Goal: Obtain resource: Download file/media

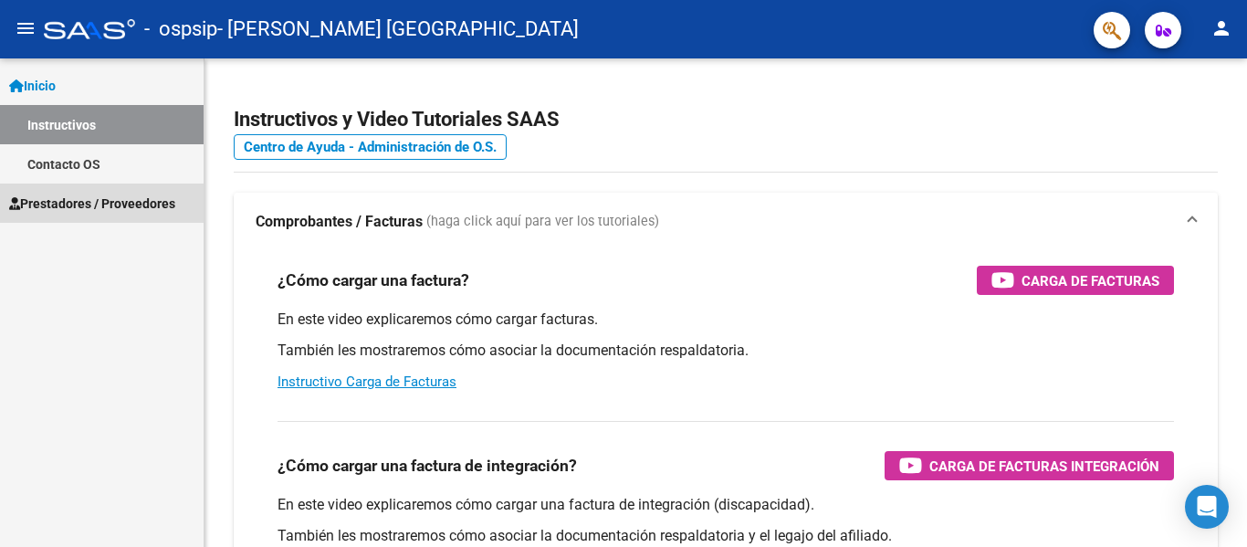
click at [114, 195] on span "Prestadores / Proveedores" at bounding box center [92, 204] width 166 height 20
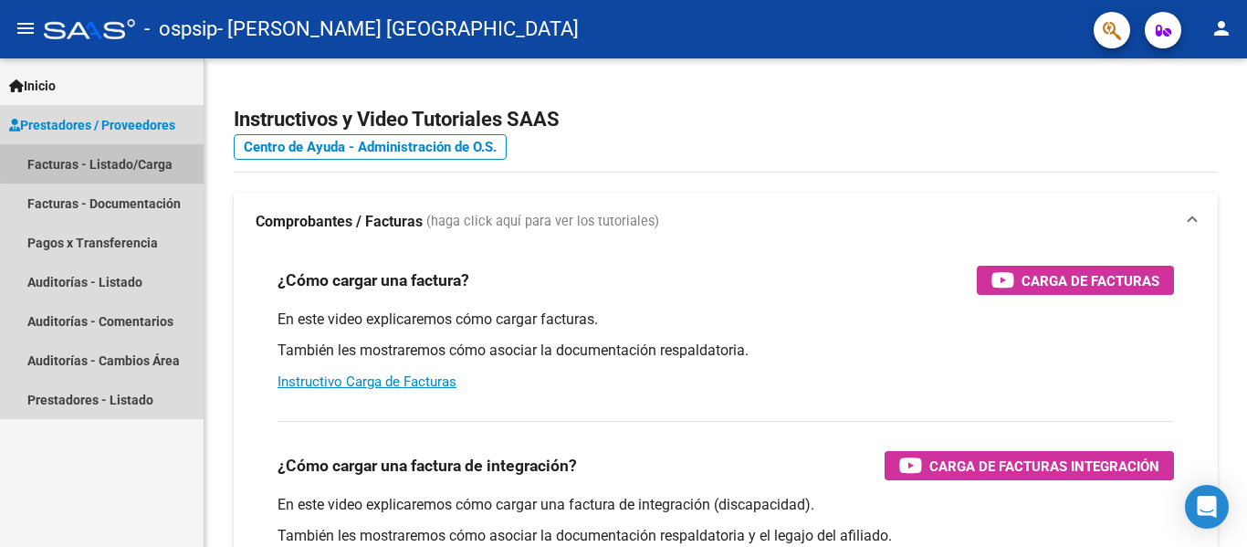
click at [142, 159] on link "Facturas - Listado/Carga" at bounding box center [102, 163] width 204 height 39
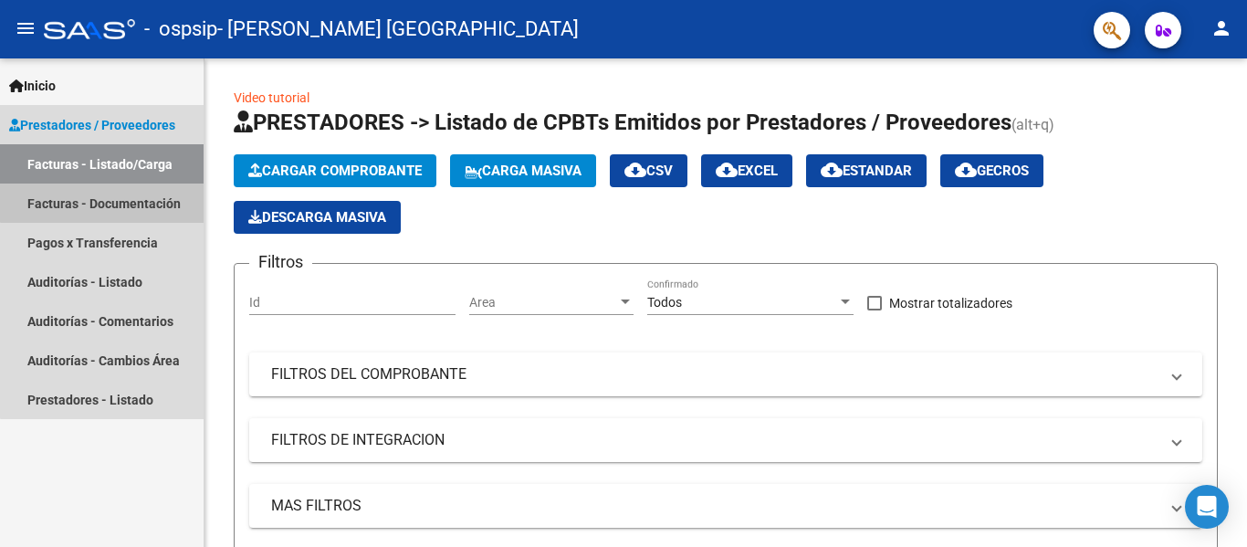
click at [106, 198] on link "Facturas - Documentación" at bounding box center [102, 203] width 204 height 39
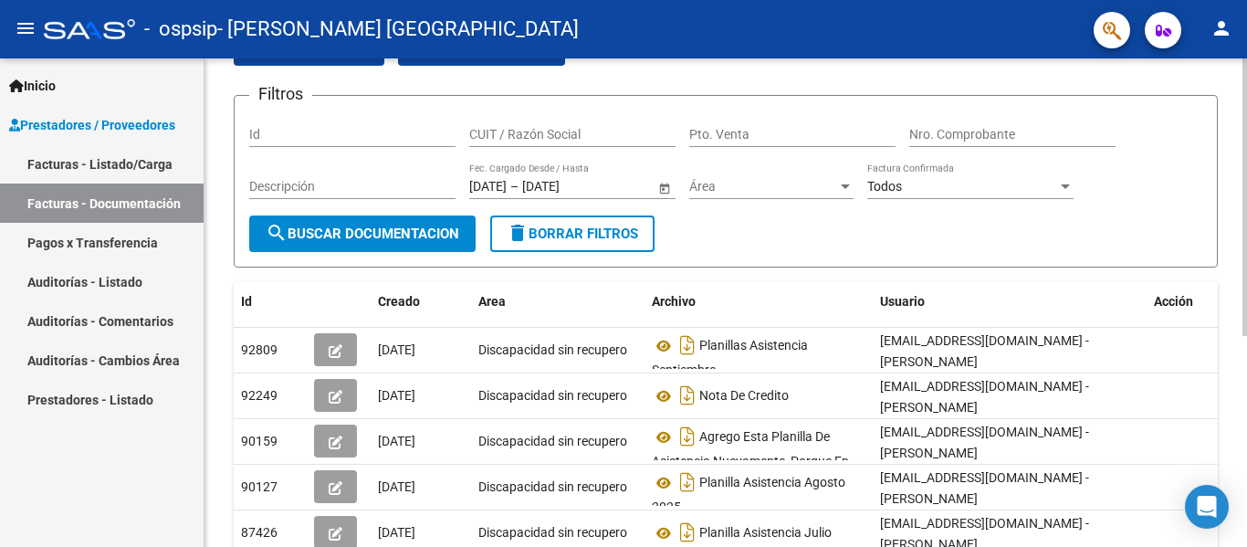
scroll to position [373, 0]
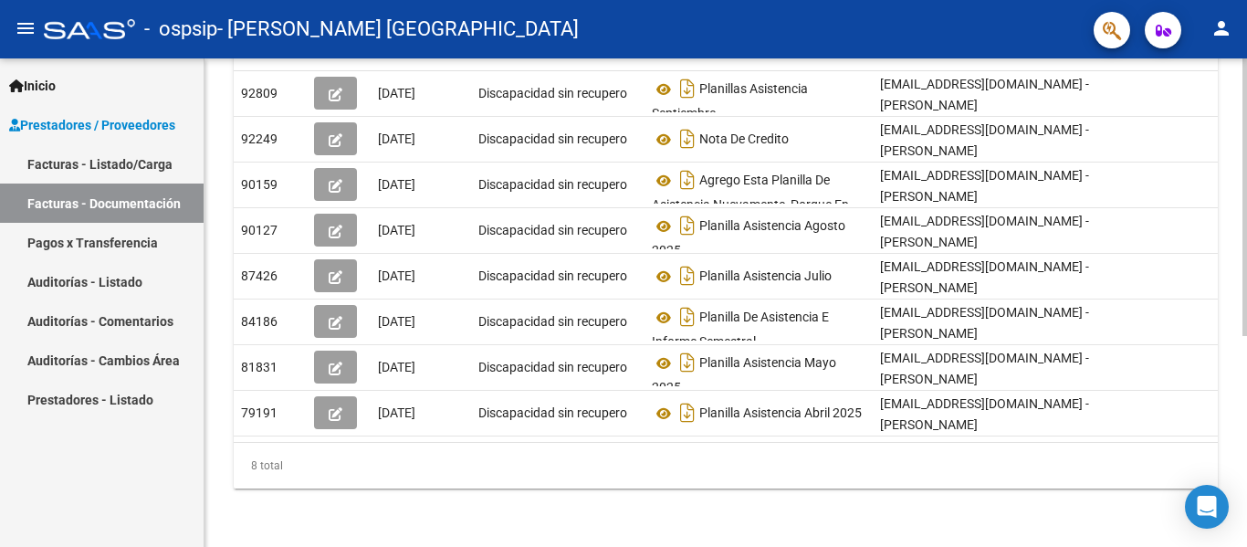
click at [1246, 546] on html "menu - ospsip - [PERSON_NAME] ATENAS person Inicio Instructivos Contacto OS Pre…" at bounding box center [623, 273] width 1247 height 547
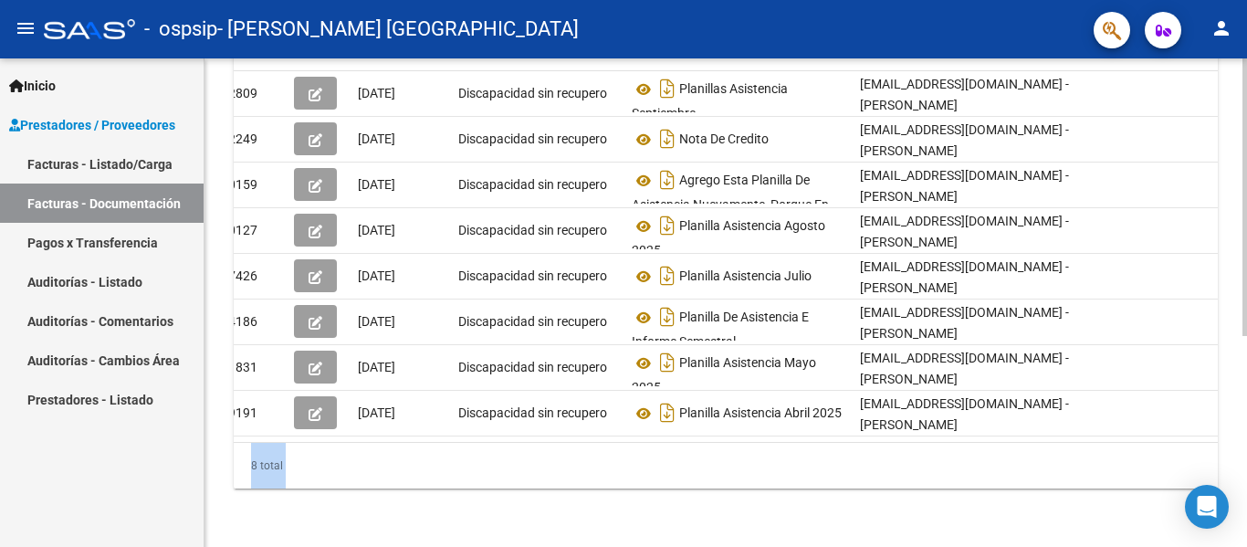
drag, startPoint x: 1242, startPoint y: 405, endPoint x: 1245, endPoint y: 225, distance: 179.9
click at [1245, 225] on div "PRESTADORES -> Comprobantes - Documentación Respaldatoria cloud_download Export…" at bounding box center [728, 123] width 1047 height 847
click at [1246, 289] on div at bounding box center [1245, 408] width 5 height 278
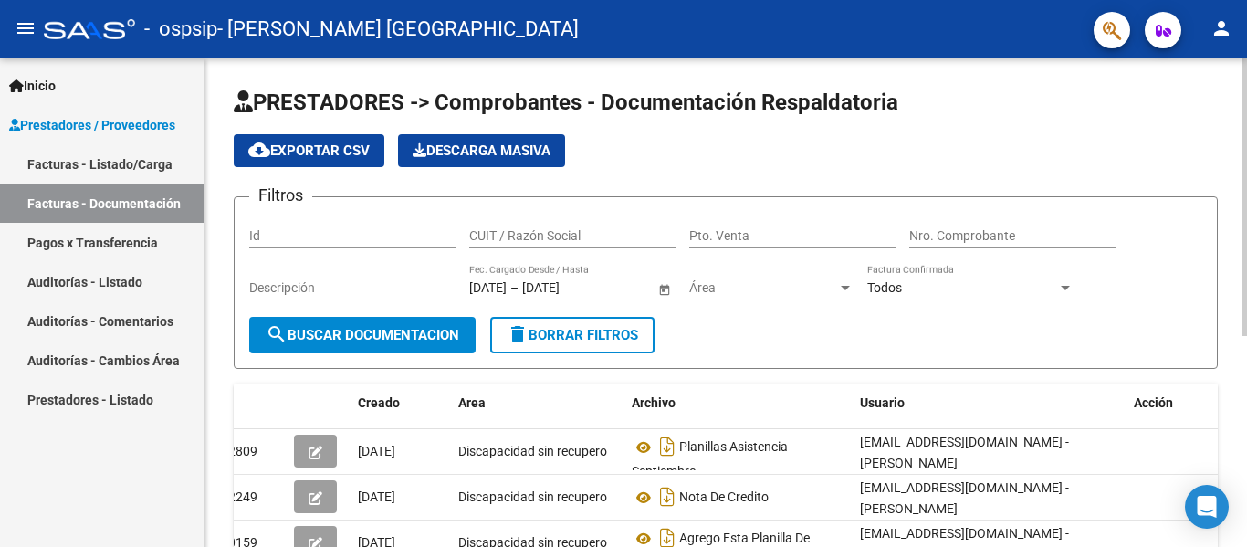
click at [1246, 0] on html "menu - ospsip - [PERSON_NAME] ATENAS person Inicio Instructivos Contacto OS Pre…" at bounding box center [623, 273] width 1247 height 547
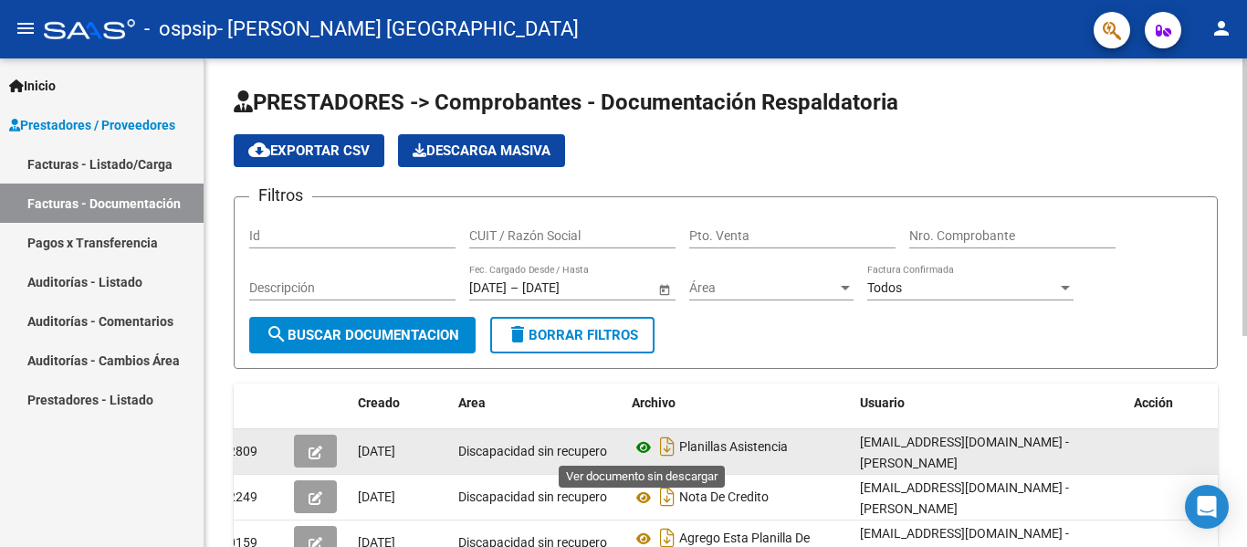
click at [642, 445] on icon at bounding box center [644, 447] width 24 height 22
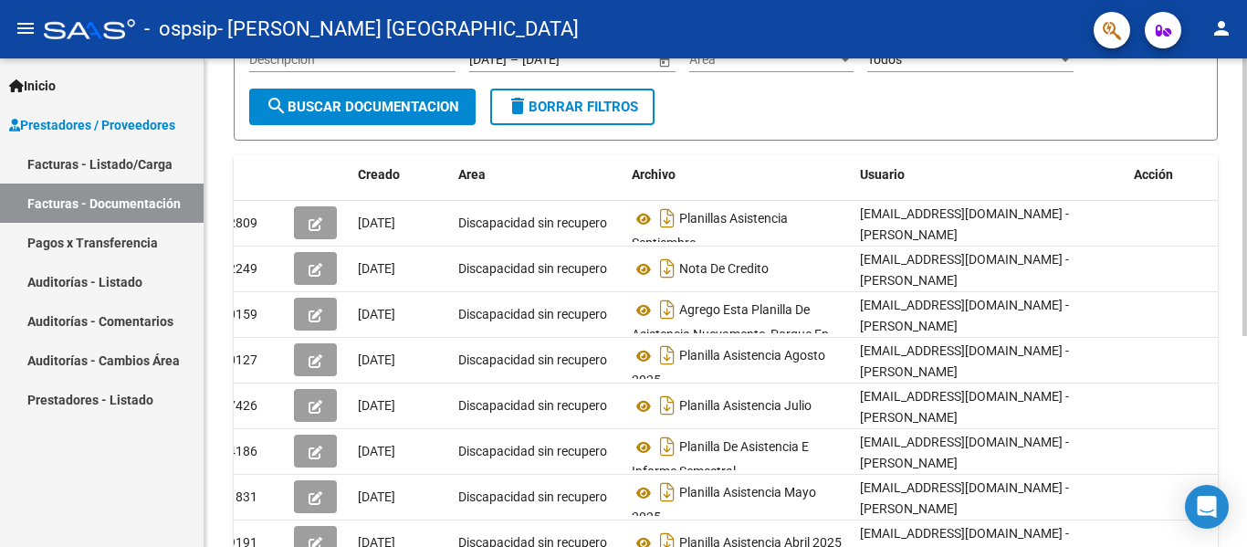
click at [1246, 422] on div at bounding box center [1245, 333] width 5 height 278
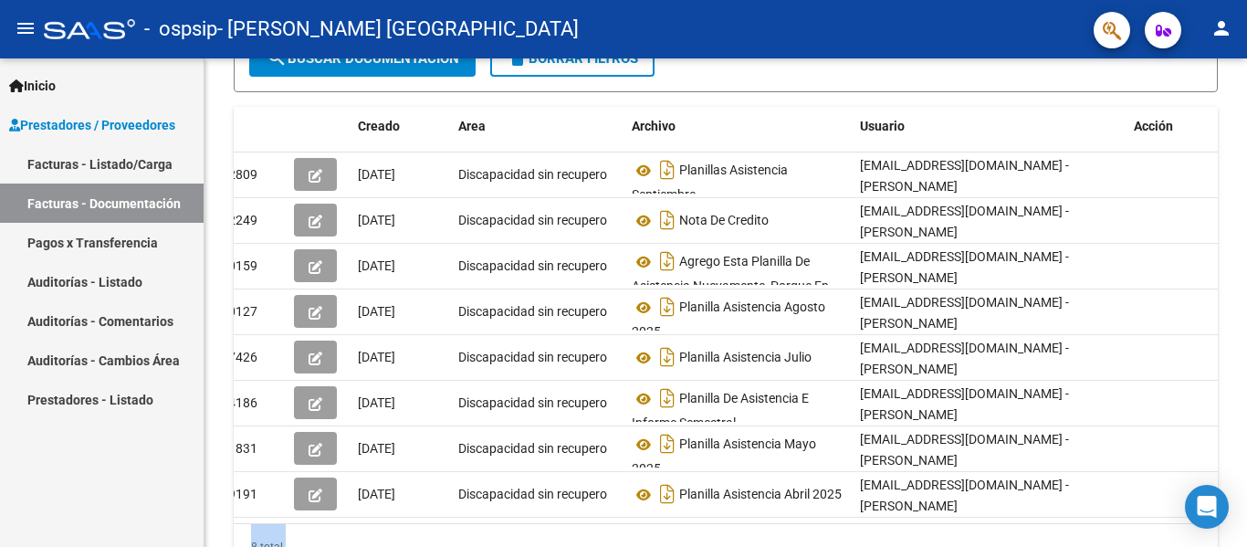
click at [94, 405] on link "Prestadores - Listado" at bounding box center [102, 399] width 204 height 39
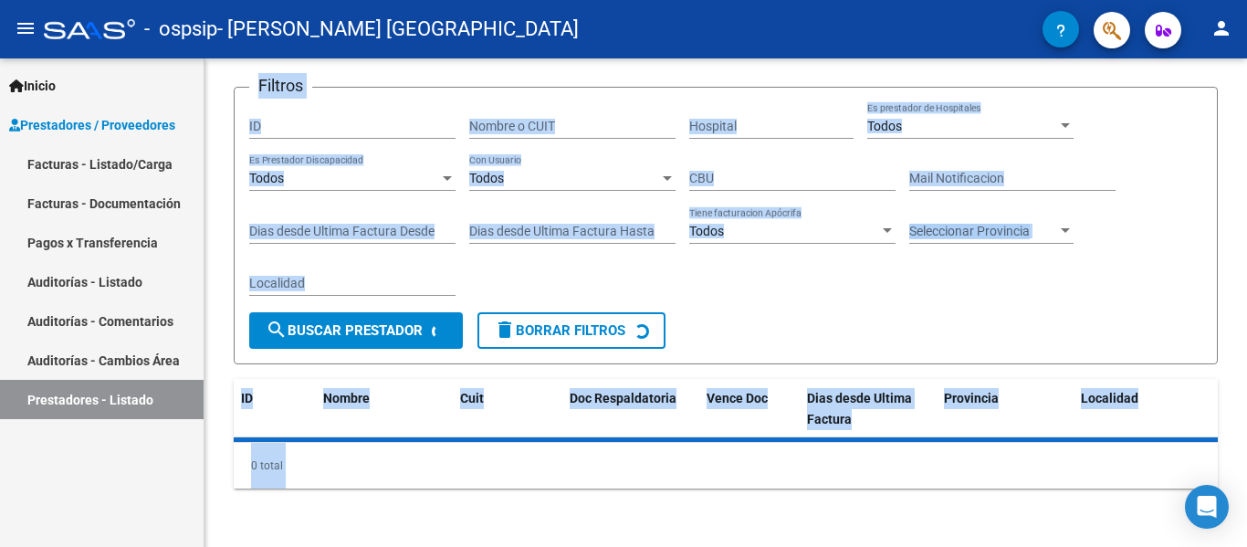
scroll to position [171, 0]
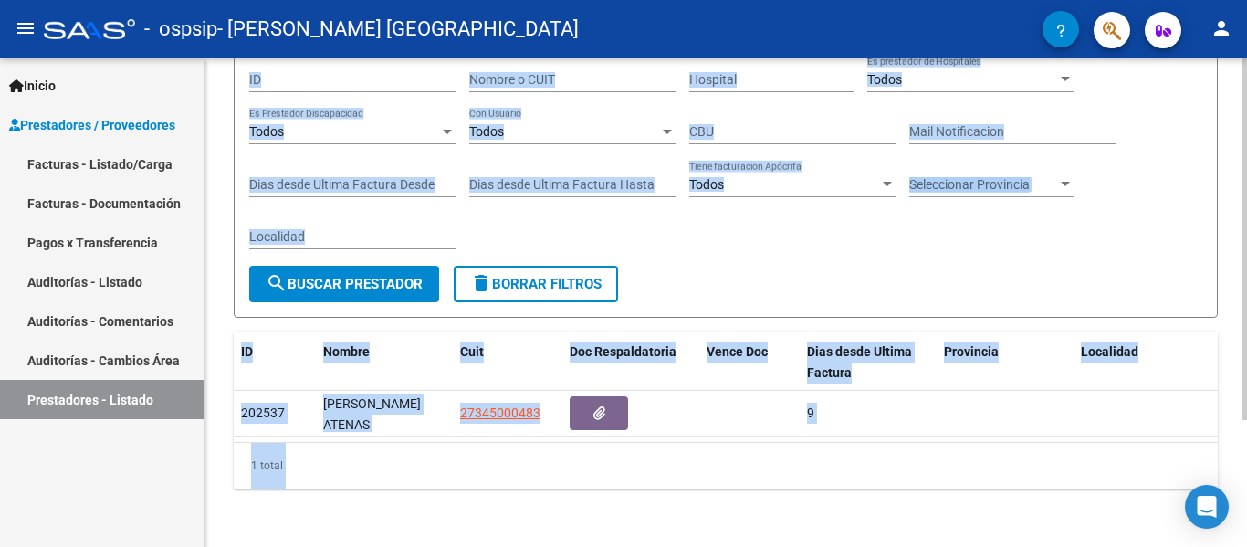
click at [1185, 206] on div "Filtros ID Nombre o CUIT Hospital Todos Es prestador de Hospitales Todos Es Pre…" at bounding box center [725, 161] width 953 height 210
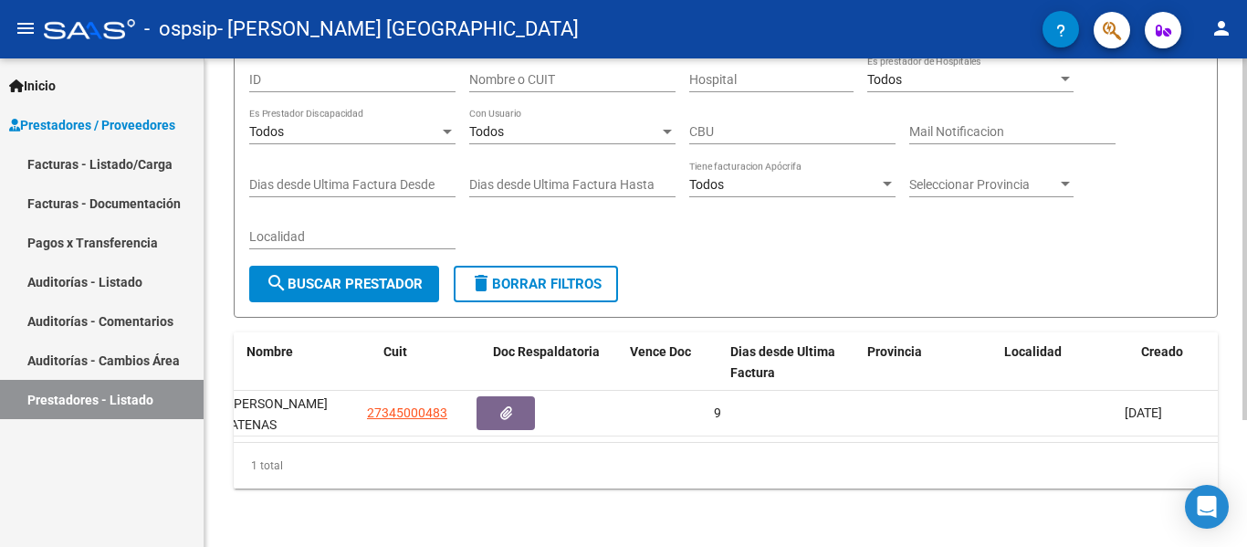
scroll to position [0, 0]
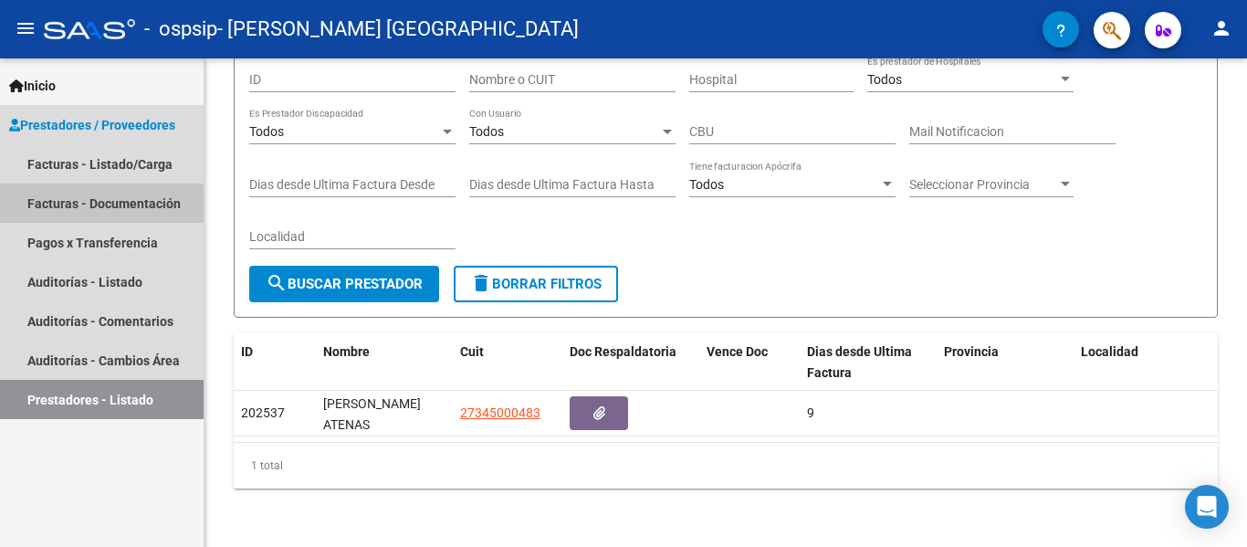
click at [97, 205] on link "Facturas - Documentación" at bounding box center [102, 203] width 204 height 39
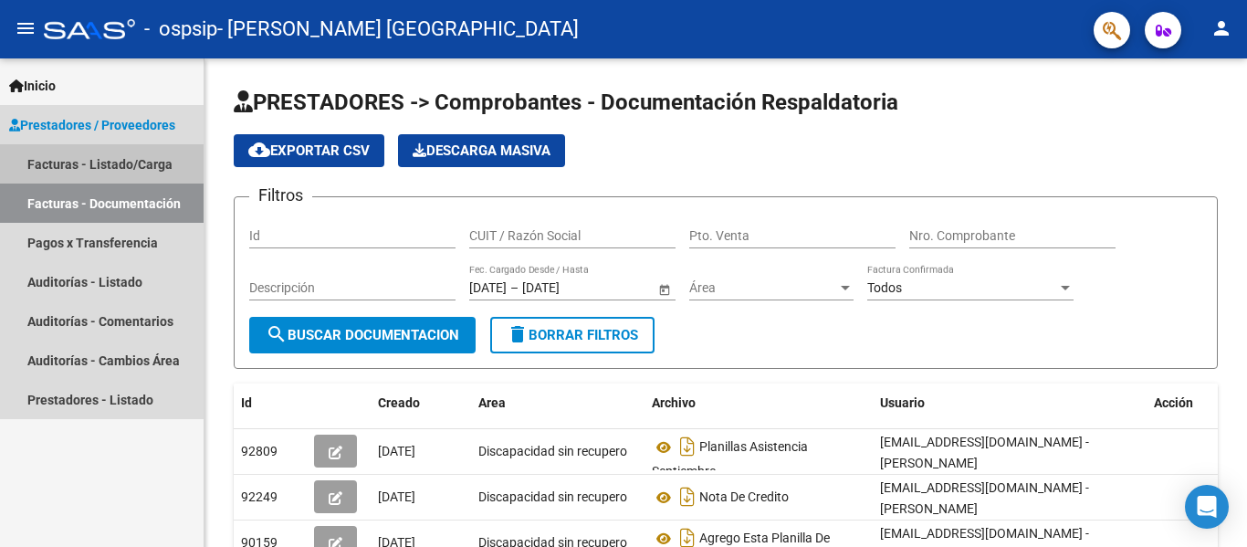
click at [119, 164] on link "Facturas - Listado/Carga" at bounding box center [102, 163] width 204 height 39
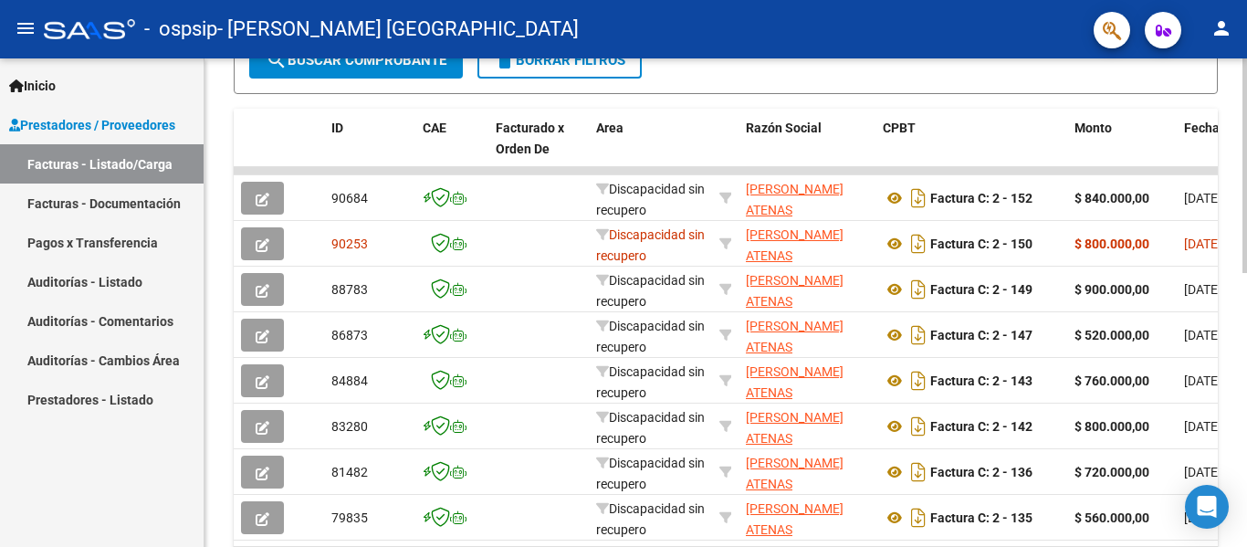
click at [1246, 437] on div at bounding box center [1245, 393] width 5 height 215
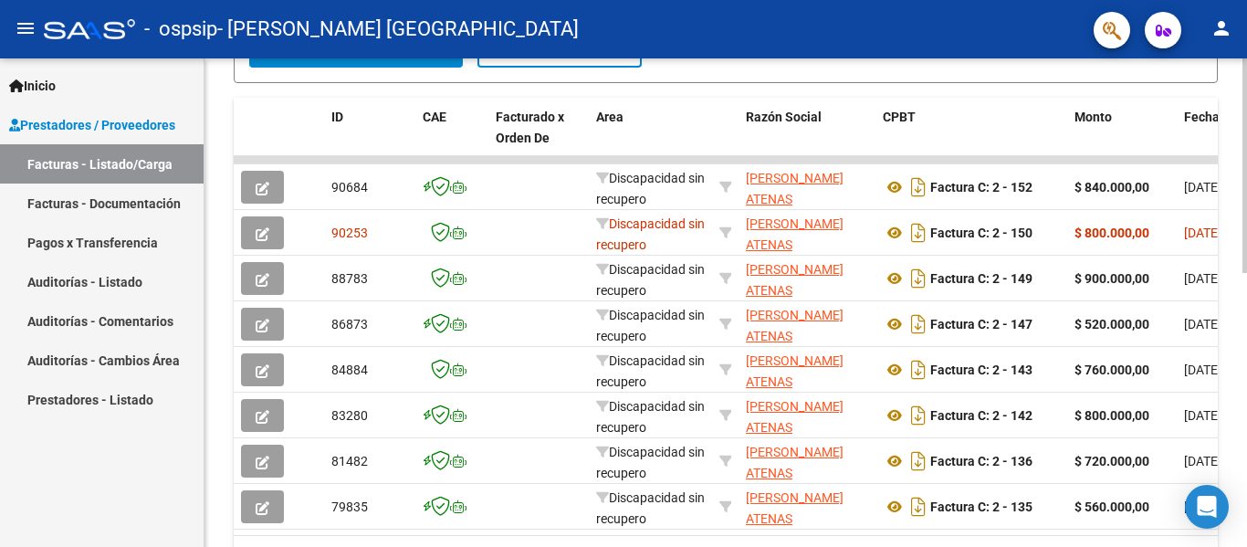
scroll to position [512, 0]
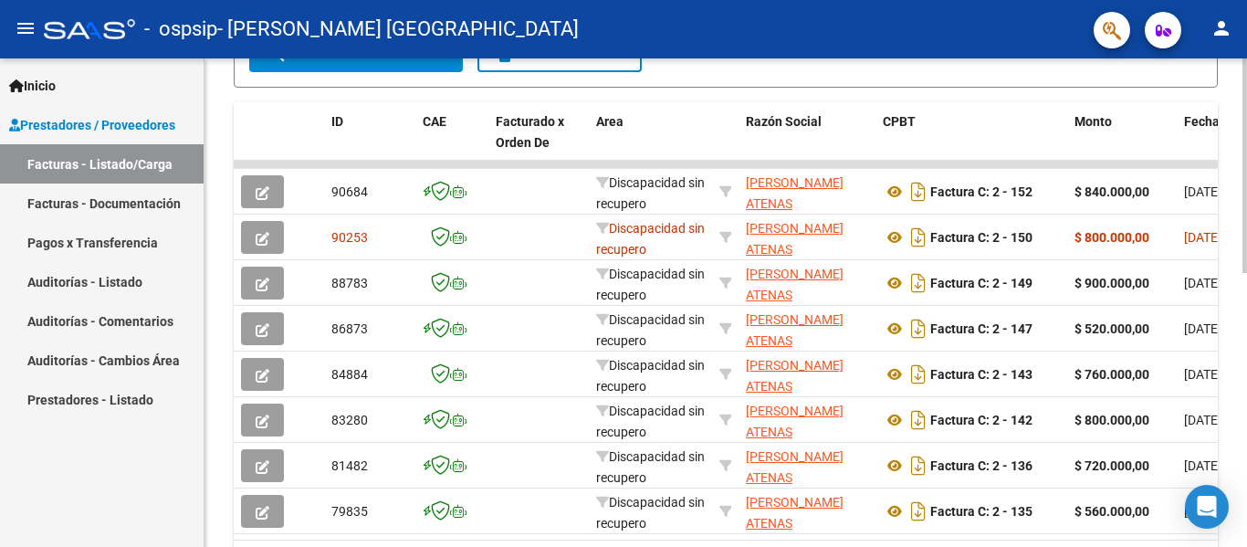
click at [1246, 334] on div at bounding box center [1245, 396] width 5 height 215
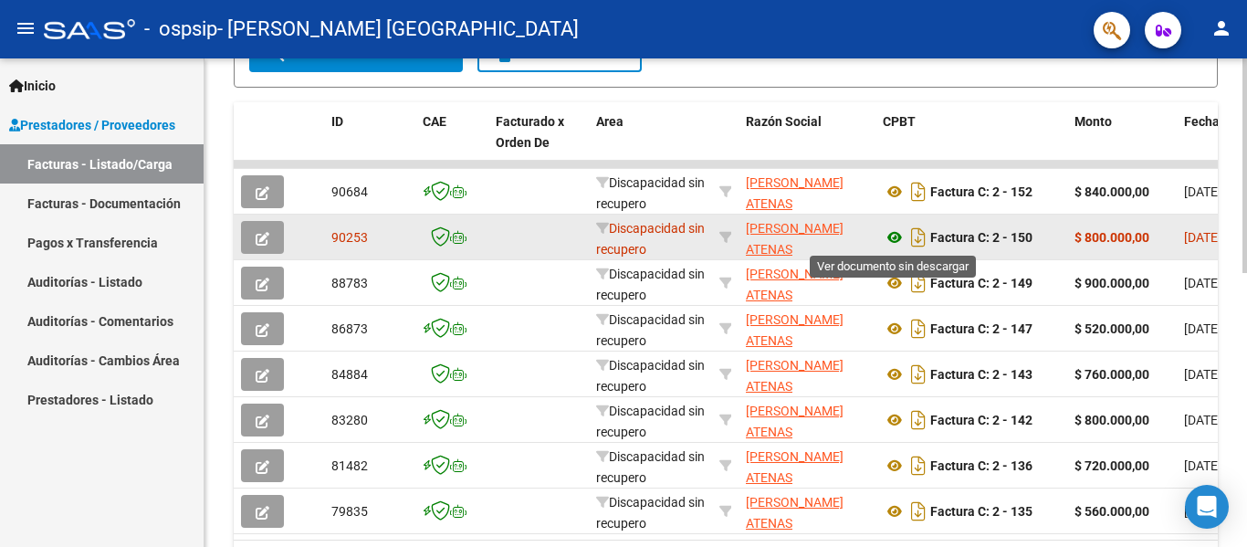
click at [897, 238] on icon at bounding box center [895, 237] width 24 height 22
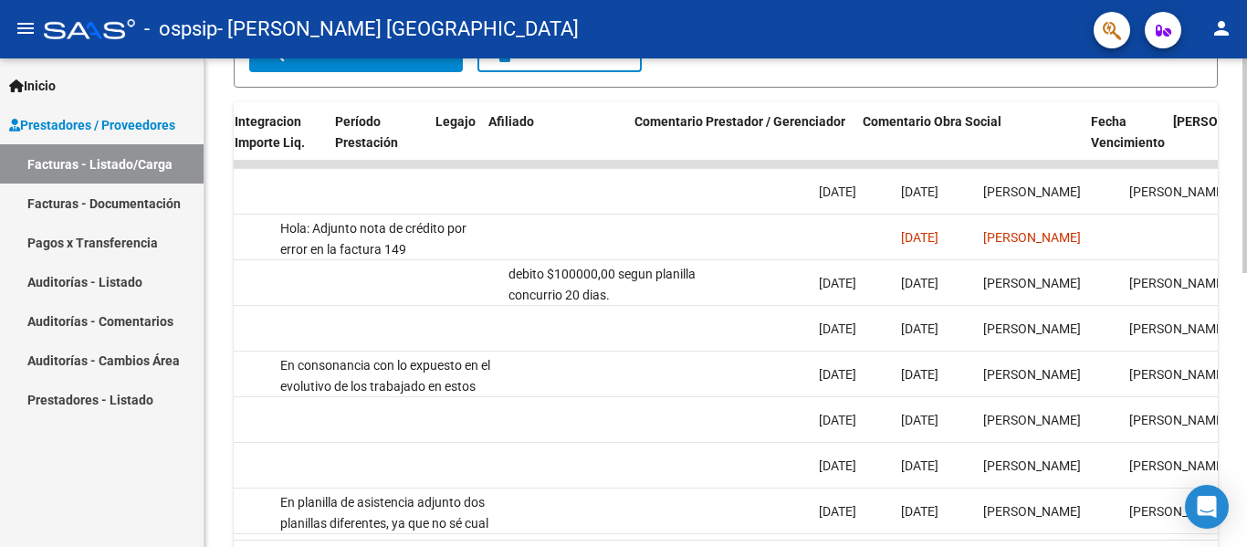
scroll to position [0, 0]
